Goal: Transaction & Acquisition: Purchase product/service

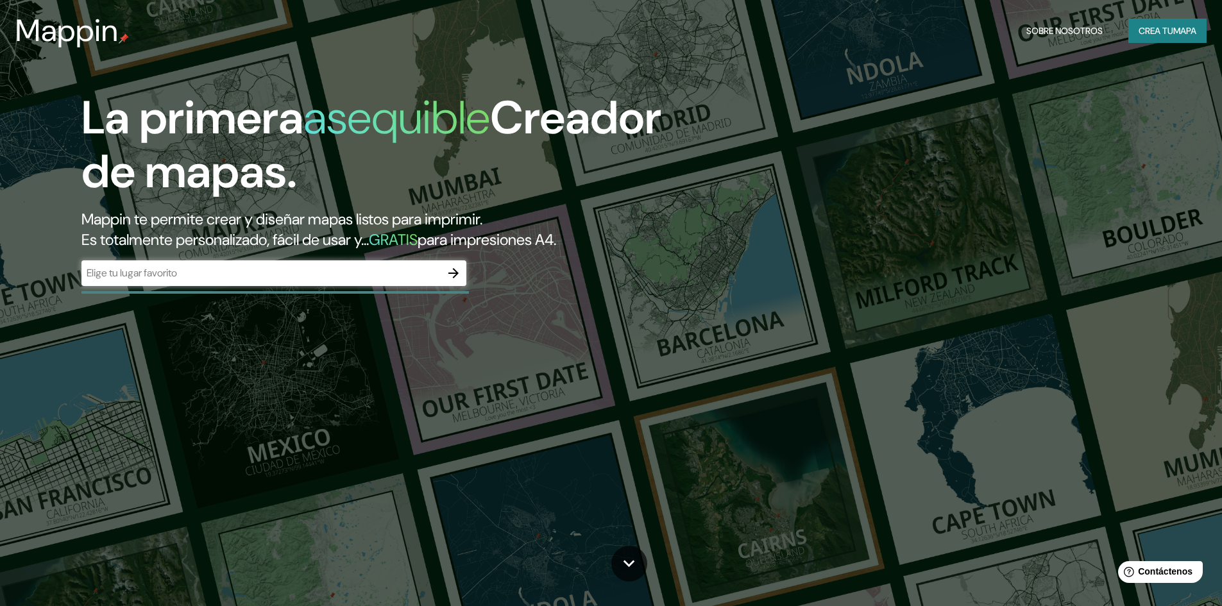
click at [360, 277] on input "text" at bounding box center [260, 273] width 359 height 15
click at [378, 281] on div "​" at bounding box center [273, 273] width 385 height 26
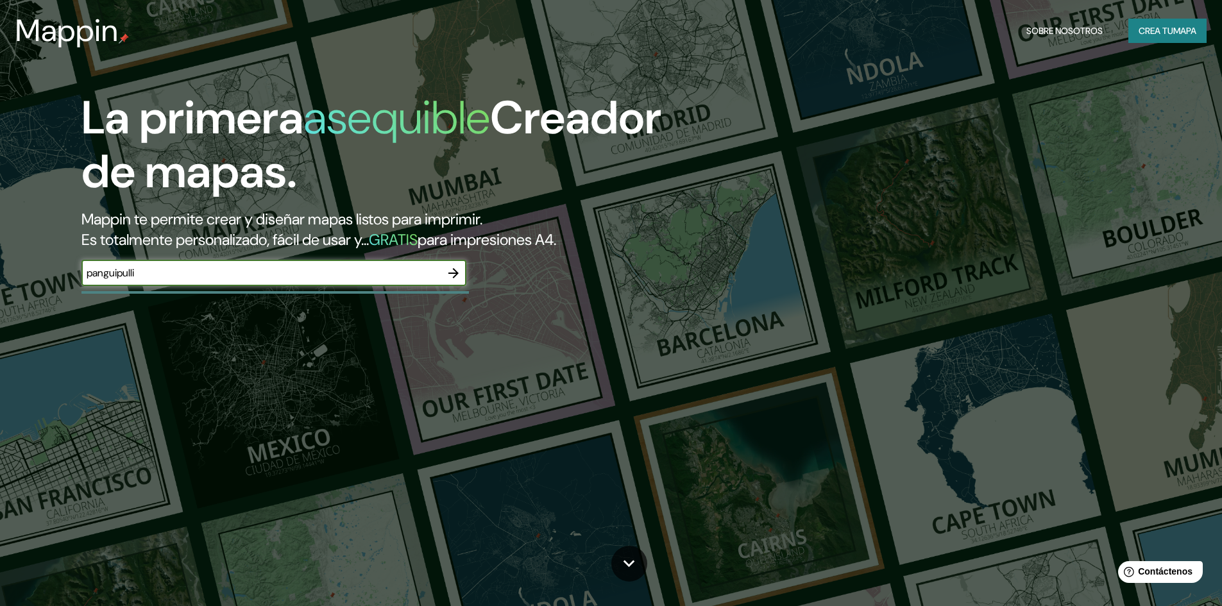
type input "panguipulli"
click at [463, 275] on button "button" at bounding box center [454, 273] width 26 height 26
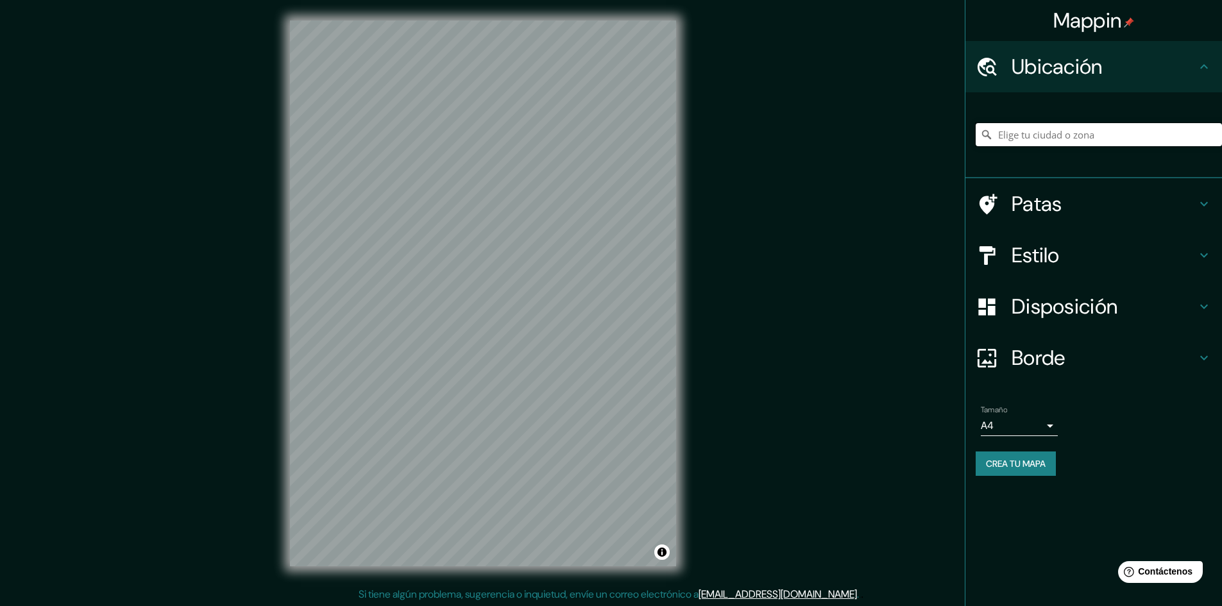
click at [1110, 134] on input "Elige tu ciudad o zona" at bounding box center [1099, 134] width 246 height 23
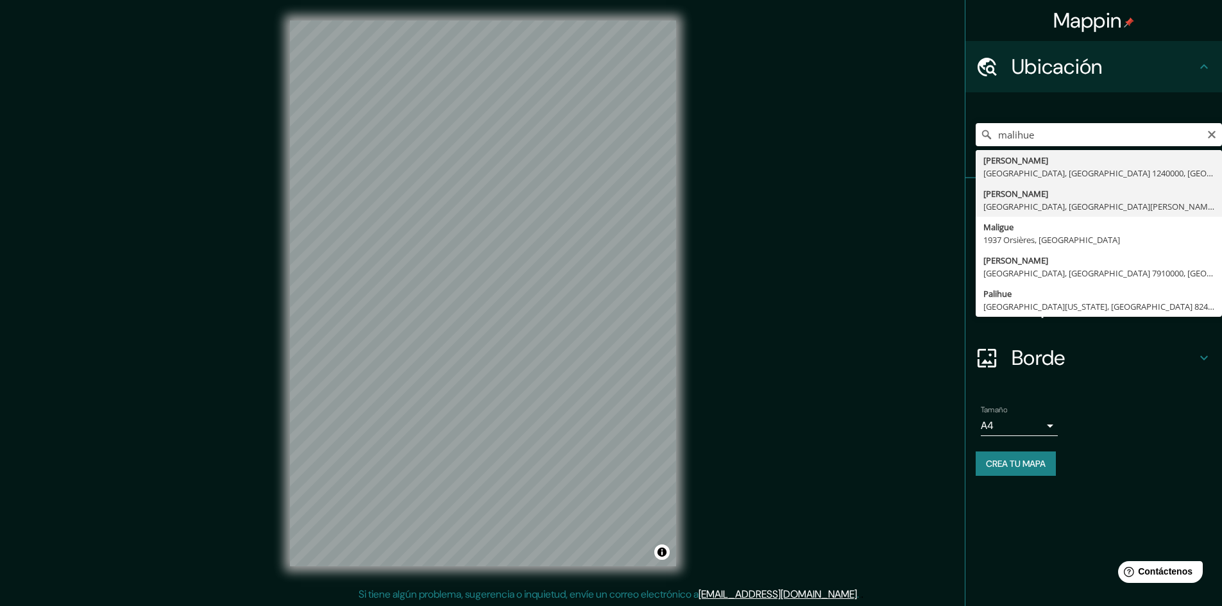
type input "[GEOGRAPHIC_DATA], [GEOGRAPHIC_DATA], [GEOGRAPHIC_DATA][PERSON_NAME], [GEOGRAPH…"
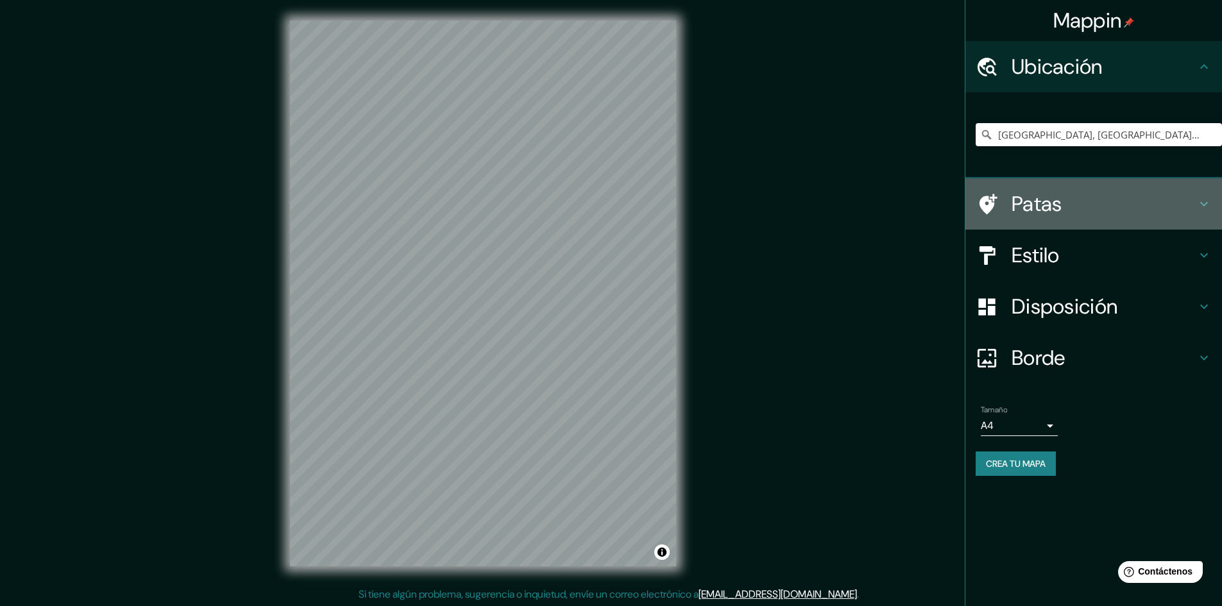
click at [1205, 205] on icon at bounding box center [1204, 204] width 8 height 4
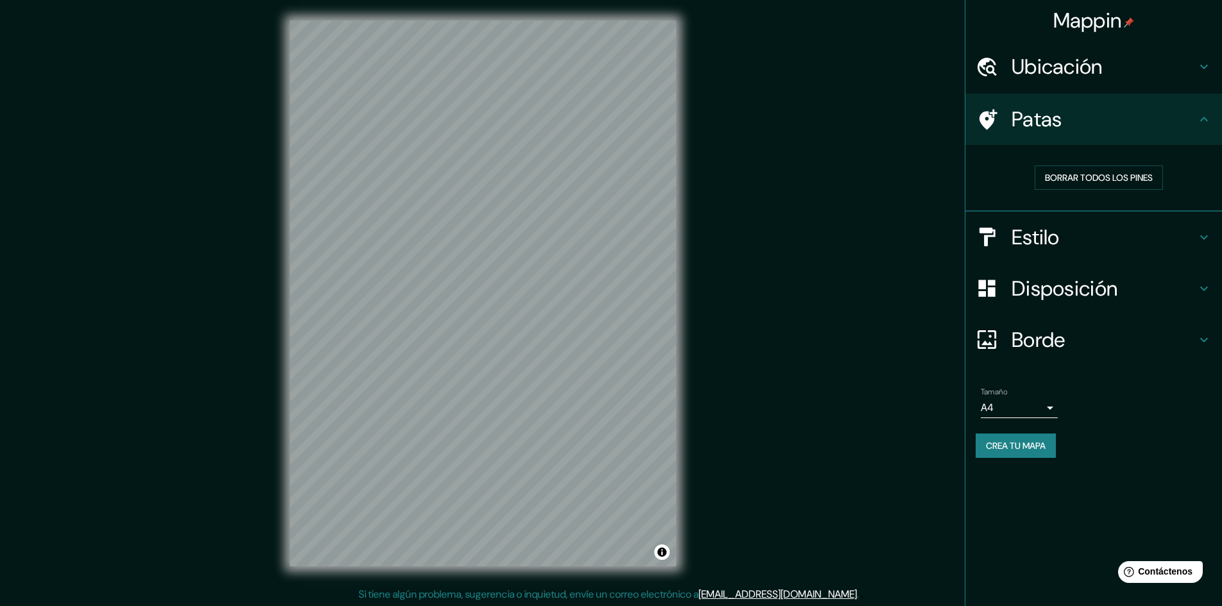
click at [1201, 119] on icon at bounding box center [1204, 119] width 8 height 4
click at [1207, 237] on icon at bounding box center [1203, 237] width 15 height 15
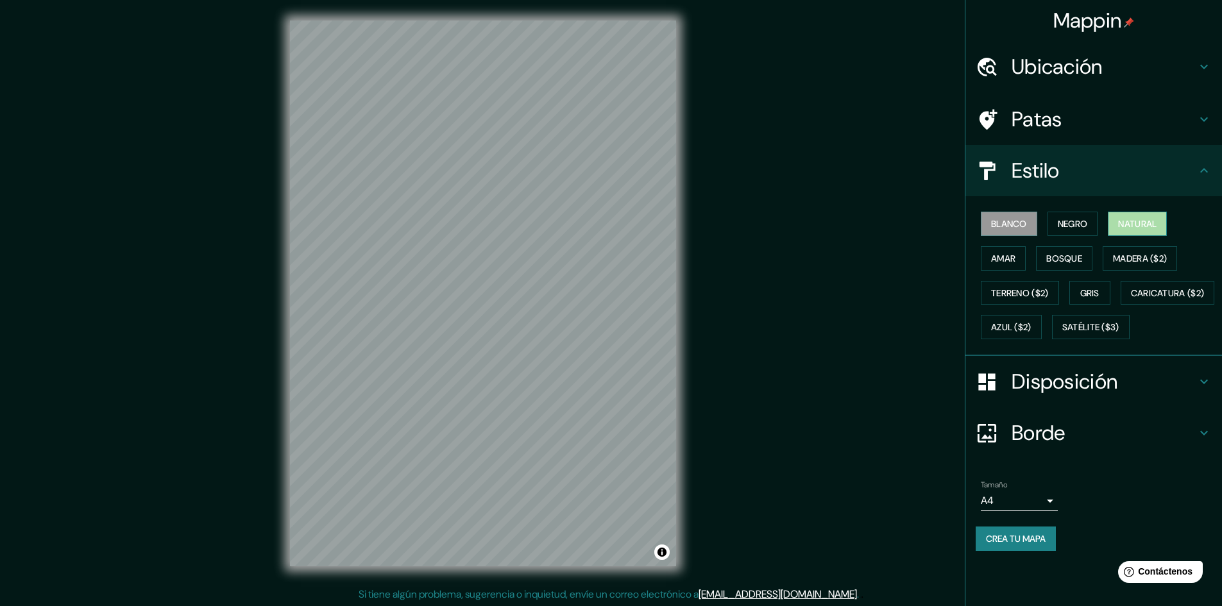
click at [1151, 223] on font "Natural" at bounding box center [1137, 224] width 38 height 12
click at [1082, 262] on font "Bosque" at bounding box center [1064, 259] width 36 height 12
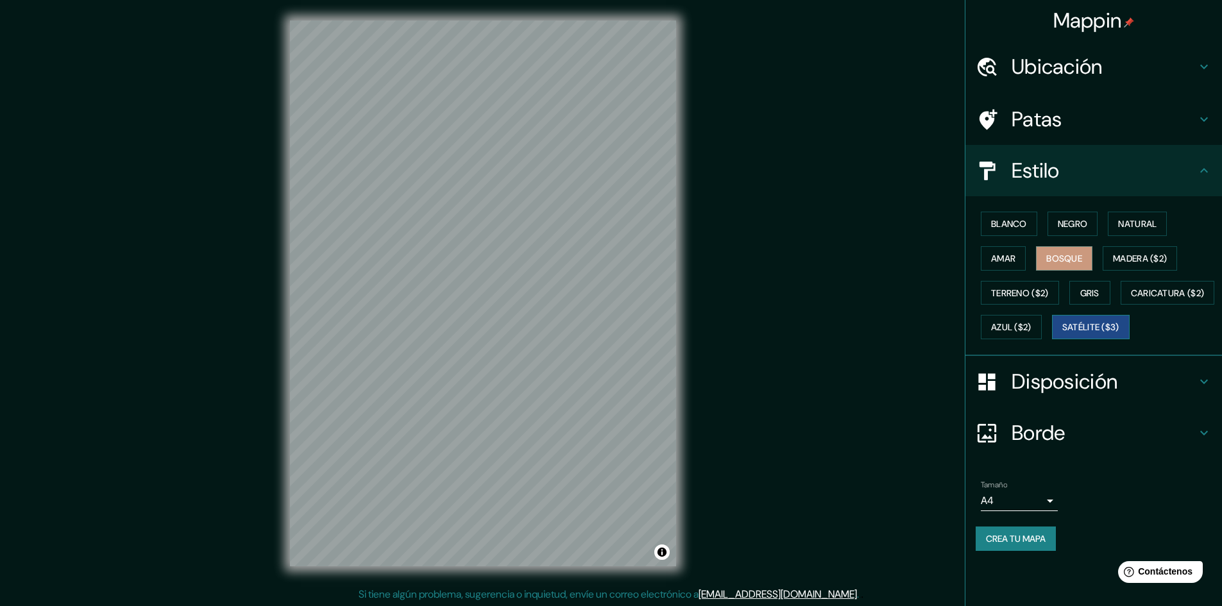
click at [1062, 334] on font "Satélite ($3)" at bounding box center [1090, 328] width 57 height 12
click at [1131, 299] on font "Caricatura ($2)" at bounding box center [1168, 293] width 74 height 12
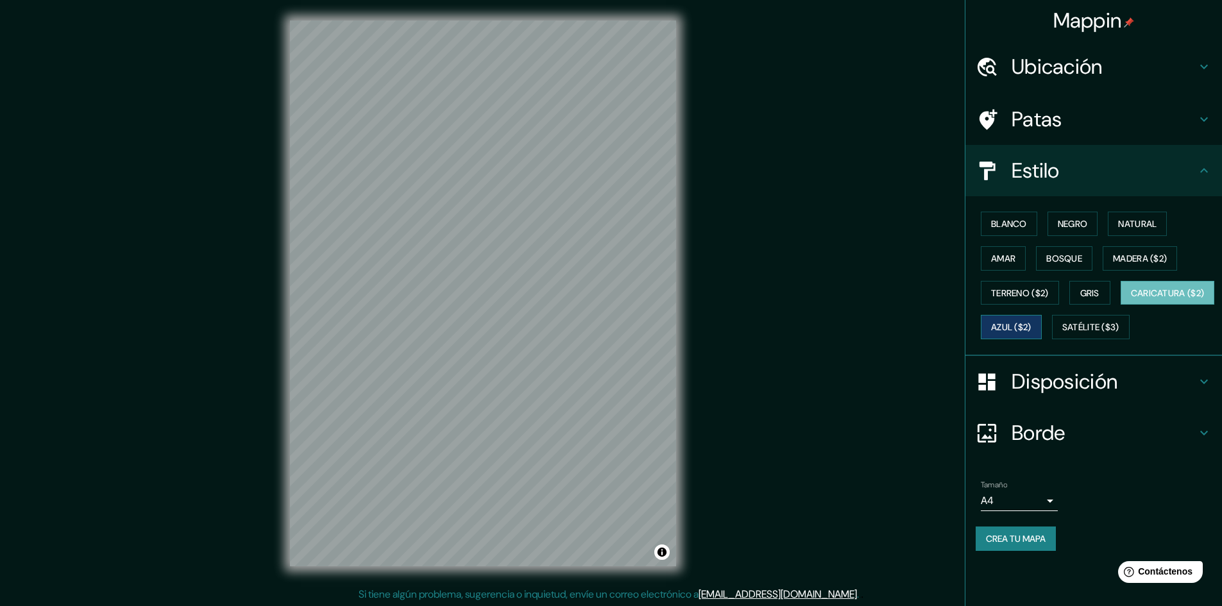
click at [1031, 330] on font "Azul ($2)" at bounding box center [1011, 328] width 40 height 12
click at [1029, 294] on font "Terreno ($2)" at bounding box center [1020, 293] width 58 height 12
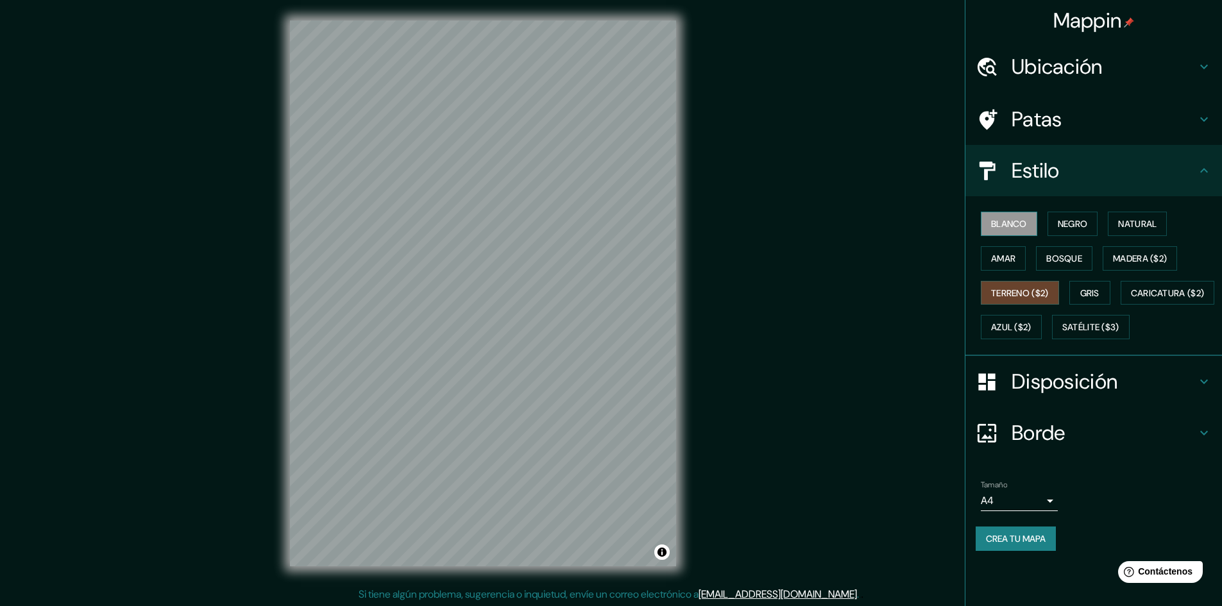
click at [1006, 225] on font "Blanco" at bounding box center [1009, 224] width 36 height 12
click at [1201, 389] on icon at bounding box center [1203, 381] width 15 height 15
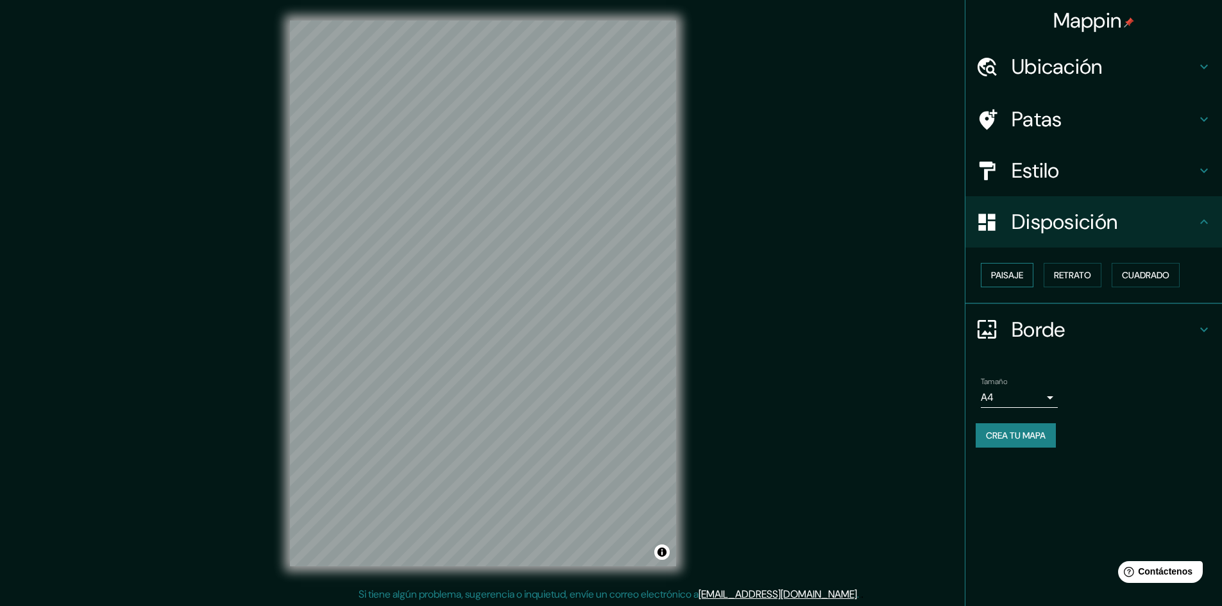
click at [1022, 278] on font "Paisaje" at bounding box center [1007, 275] width 32 height 12
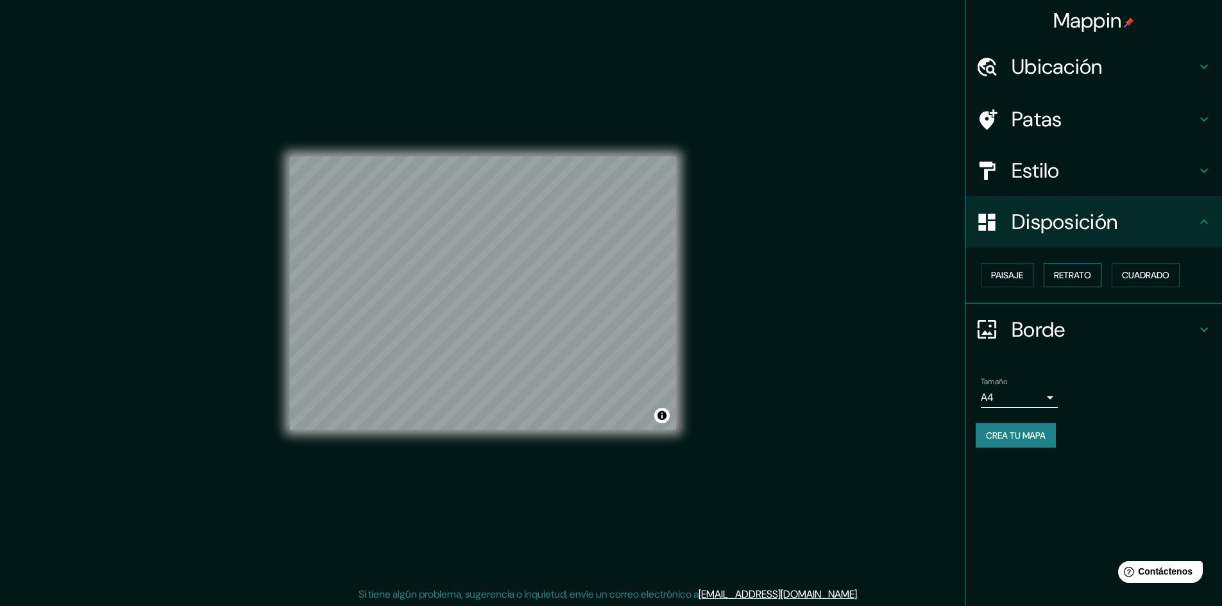
click at [1064, 276] on font "Retrato" at bounding box center [1072, 275] width 37 height 12
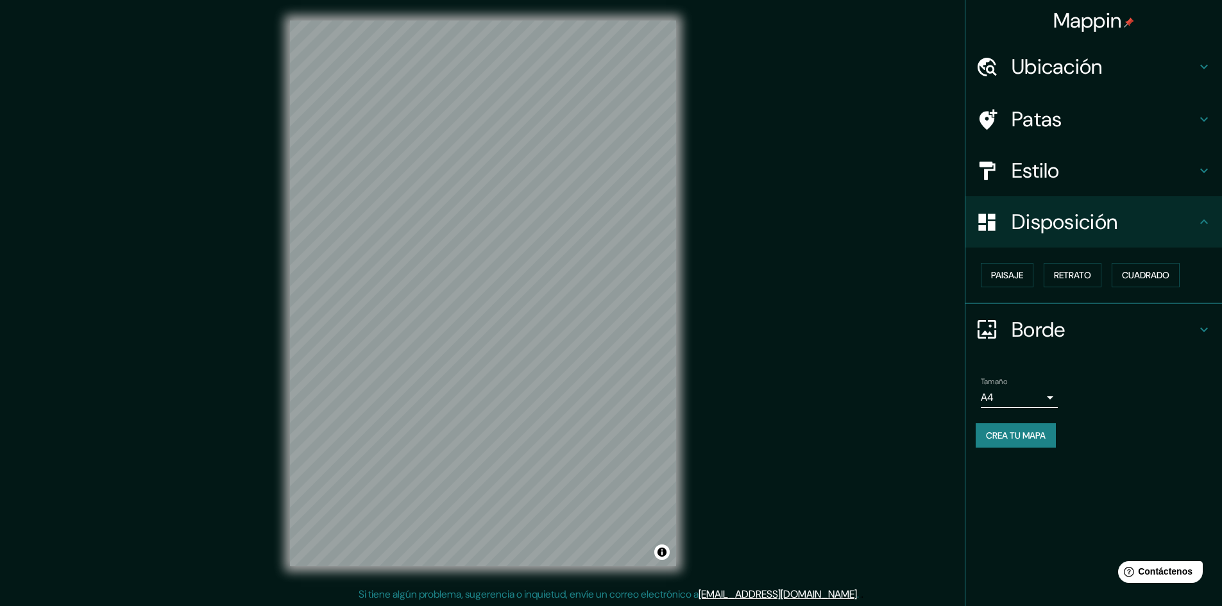
click at [1201, 328] on icon at bounding box center [1204, 329] width 8 height 4
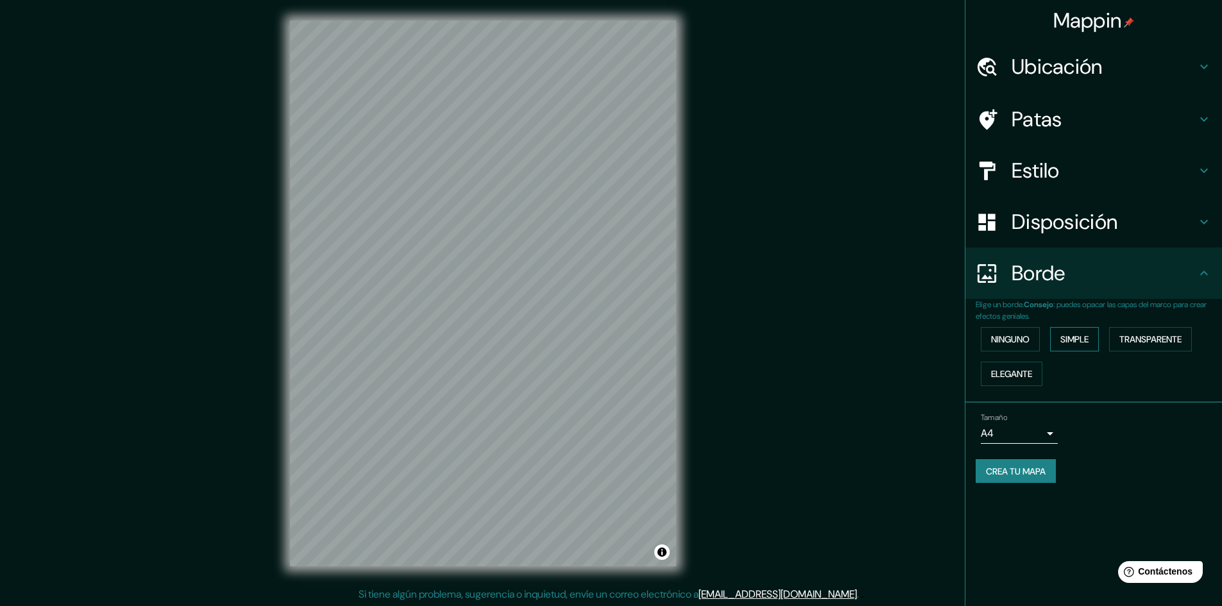
click at [1098, 341] on button "Simple" at bounding box center [1074, 339] width 49 height 24
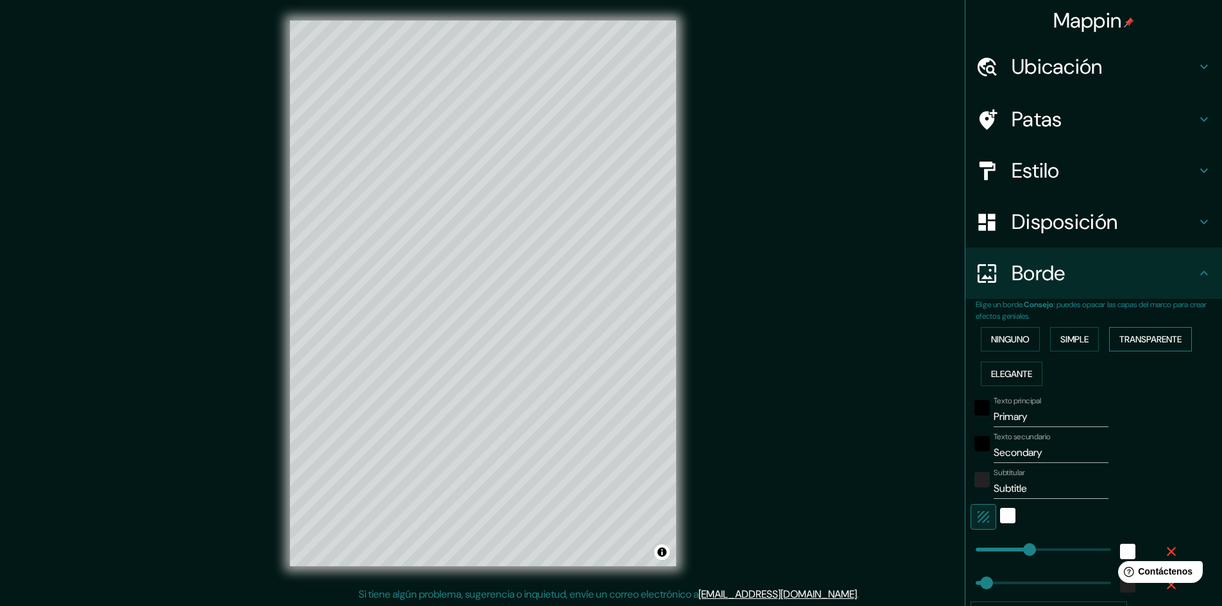
click at [1148, 339] on font "Transparente" at bounding box center [1150, 340] width 62 height 12
click at [998, 376] on font "Elegante" at bounding box center [1011, 374] width 41 height 12
click at [1019, 336] on font "Ninguno" at bounding box center [1010, 340] width 38 height 12
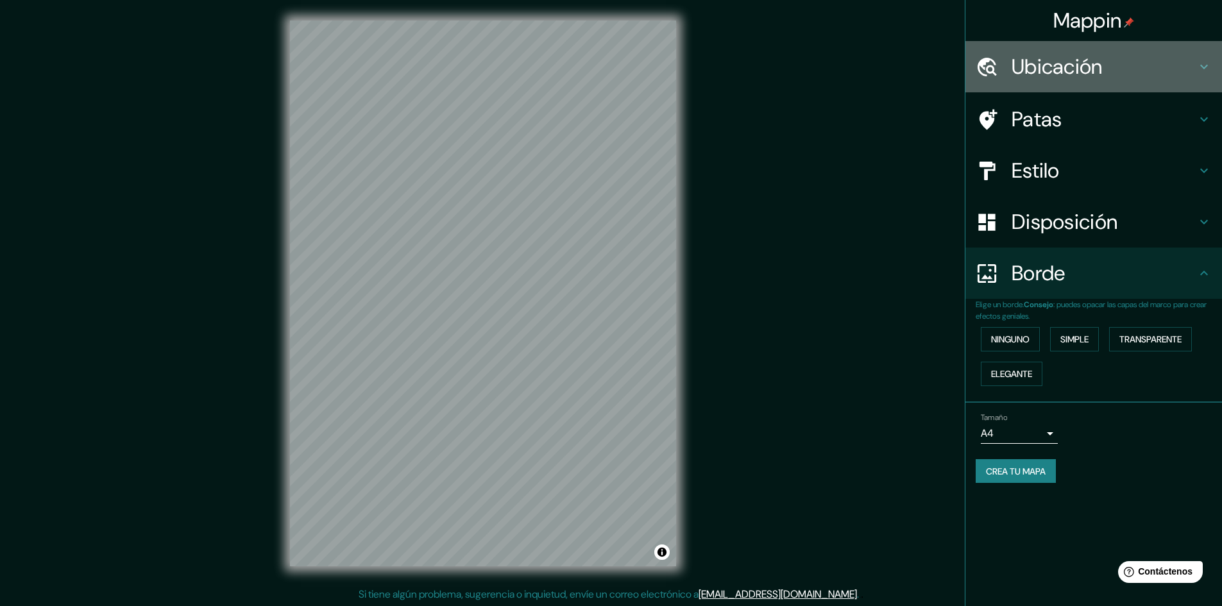
click at [1197, 67] on icon at bounding box center [1203, 66] width 15 height 15
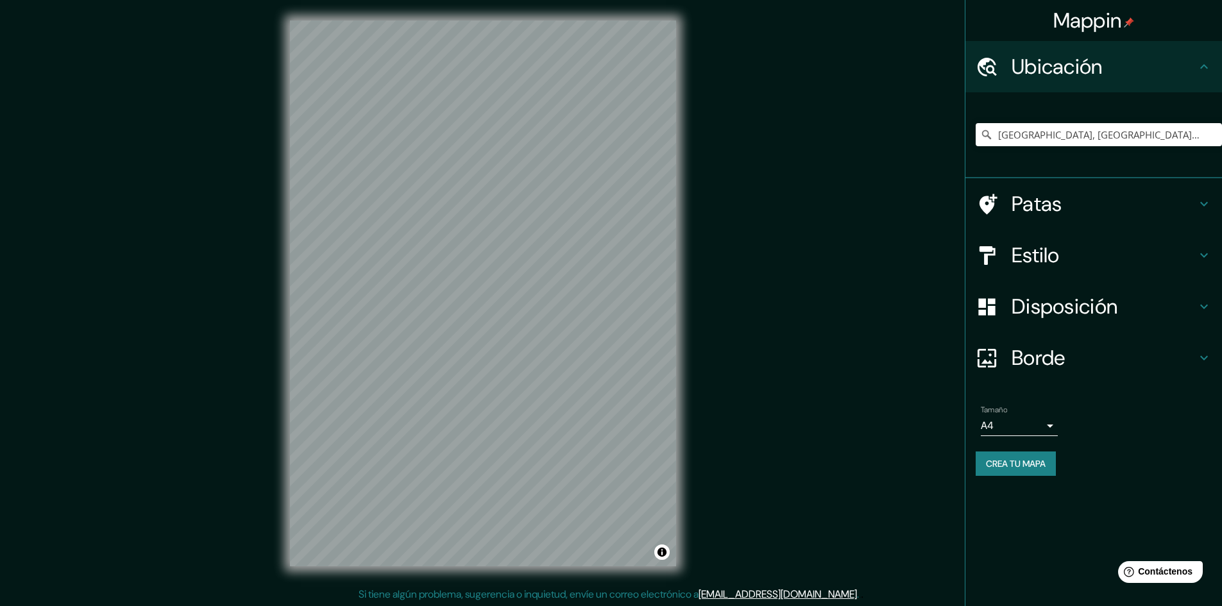
click at [1197, 67] on icon at bounding box center [1203, 66] width 15 height 15
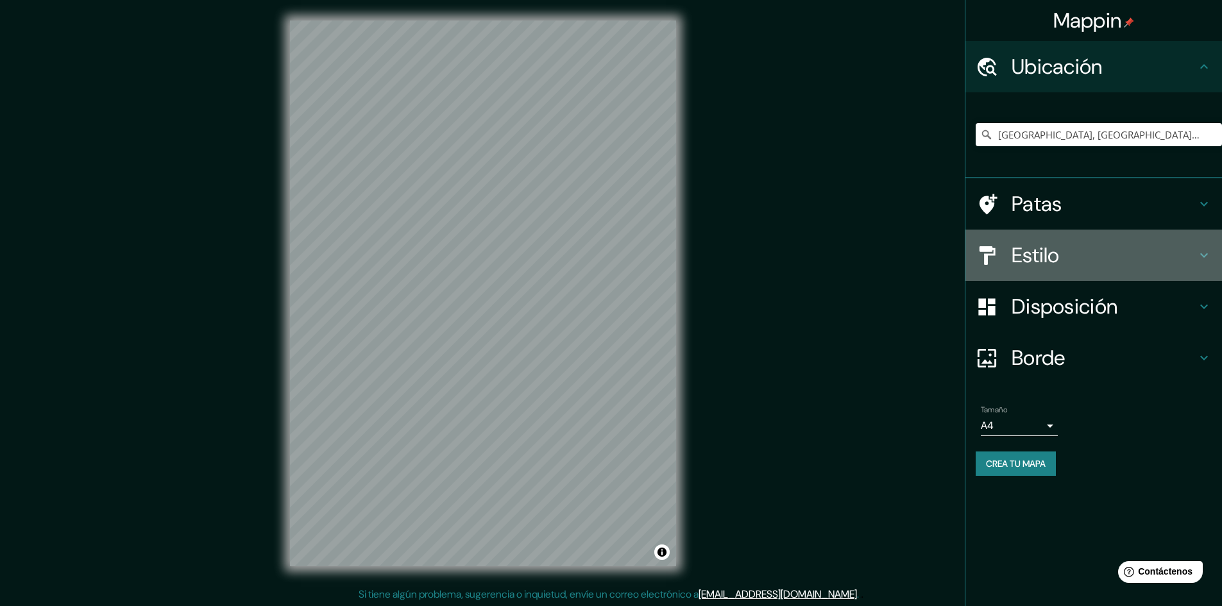
click at [1202, 244] on div "Estilo" at bounding box center [1093, 255] width 257 height 51
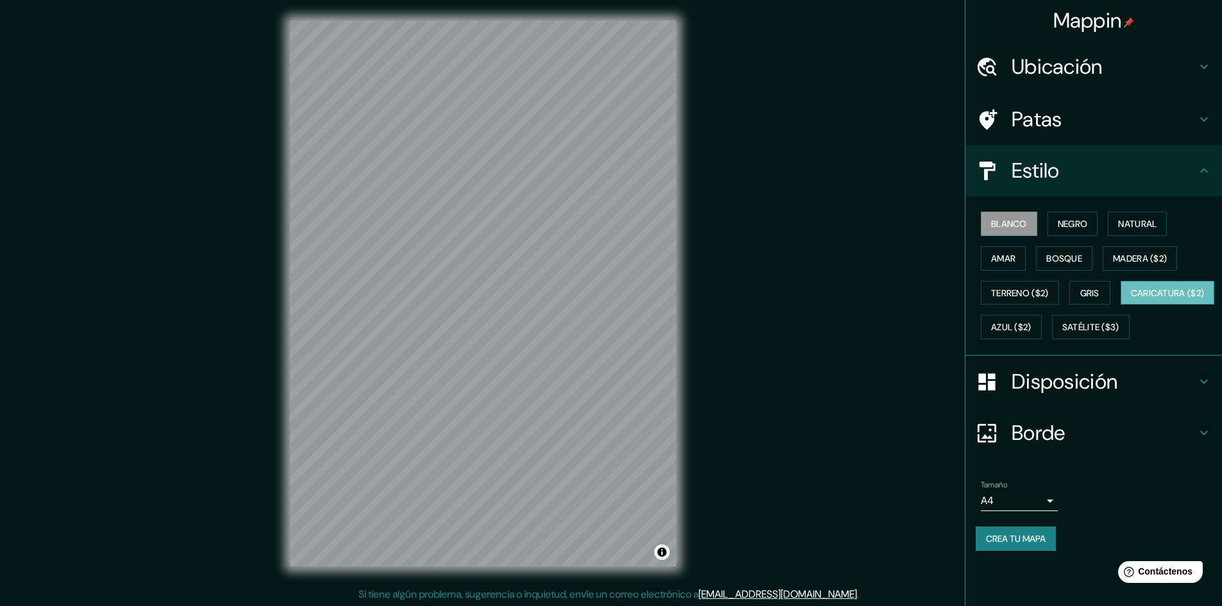
scroll to position [1, 0]
click at [1020, 545] on font "Crea tu mapa" at bounding box center [1016, 539] width 60 height 12
click at [1029, 545] on font "Crea tu mapa" at bounding box center [1016, 539] width 60 height 12
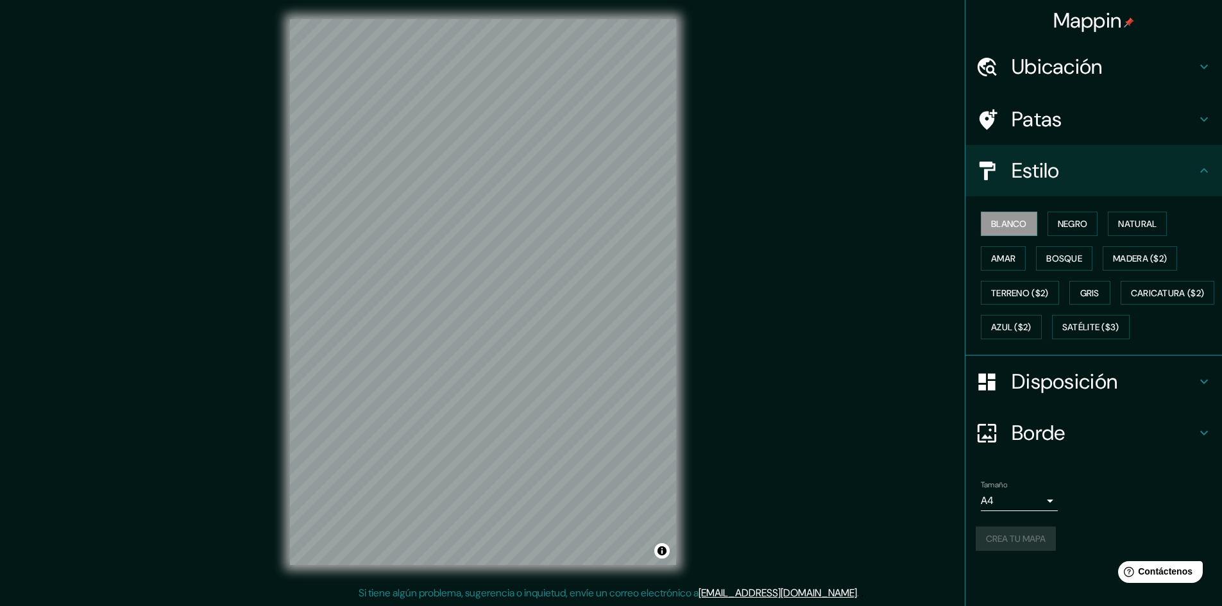
scroll to position [0, 0]
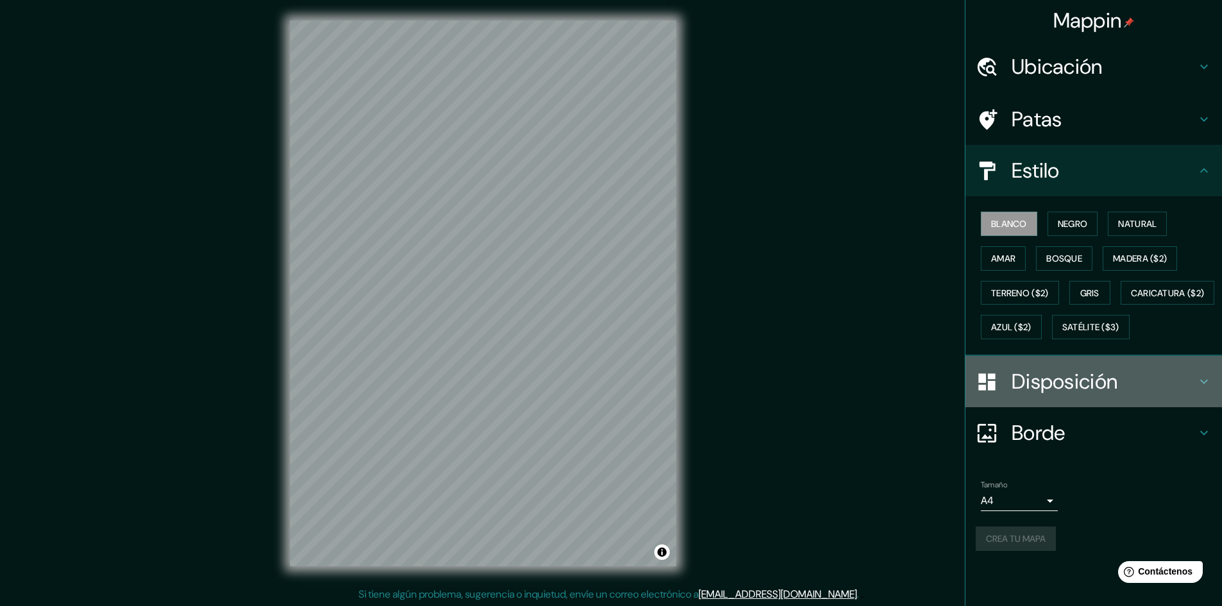
click at [1205, 384] on icon at bounding box center [1204, 382] width 8 height 4
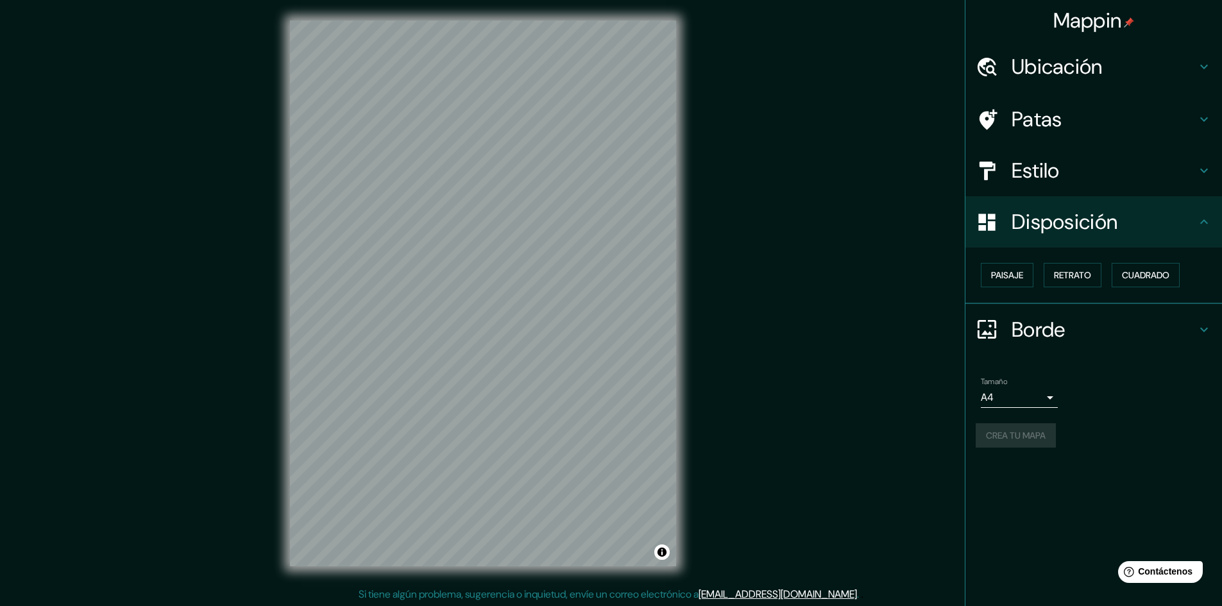
scroll to position [1, 0]
click at [1050, 392] on body "Mappin Ubicación [GEOGRAPHIC_DATA], [GEOGRAPHIC_DATA], [GEOGRAPHIC_DATA][PERSON…" at bounding box center [611, 302] width 1222 height 606
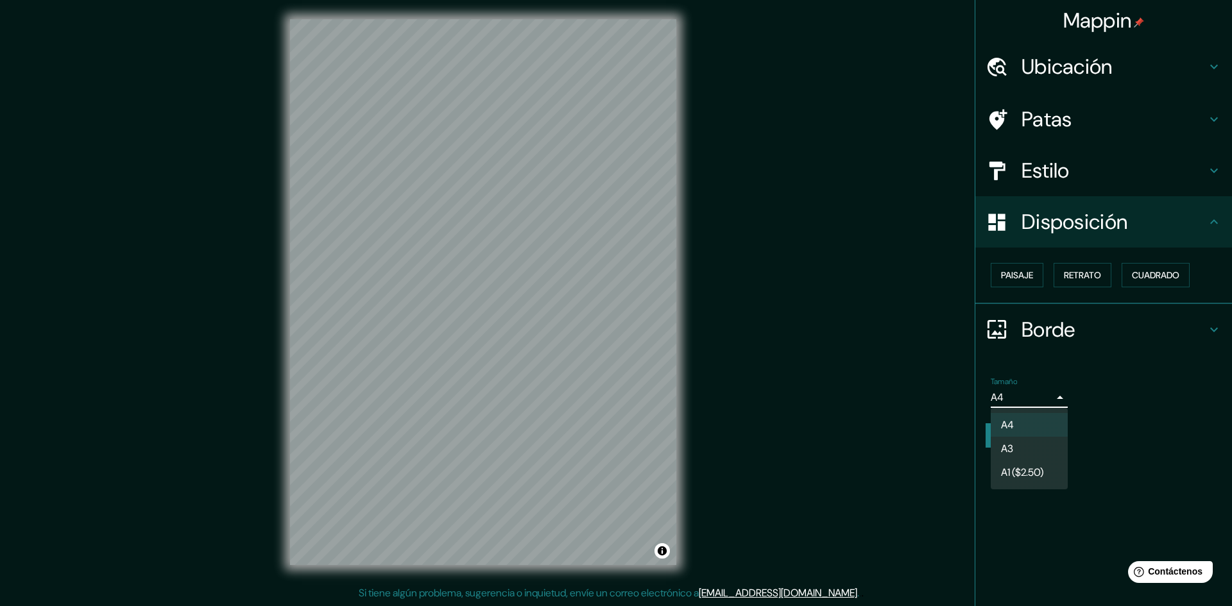
click at [1160, 423] on div at bounding box center [616, 303] width 1232 height 606
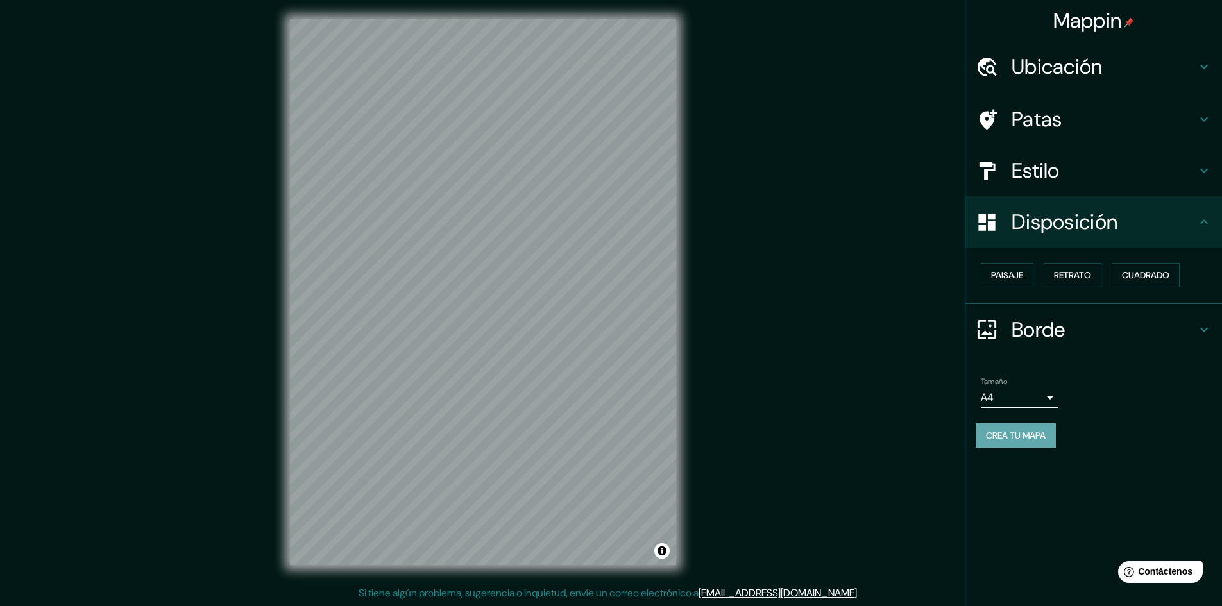
click at [1021, 441] on font "Crea tu mapa" at bounding box center [1016, 435] width 60 height 17
